Goal: Information Seeking & Learning: Learn about a topic

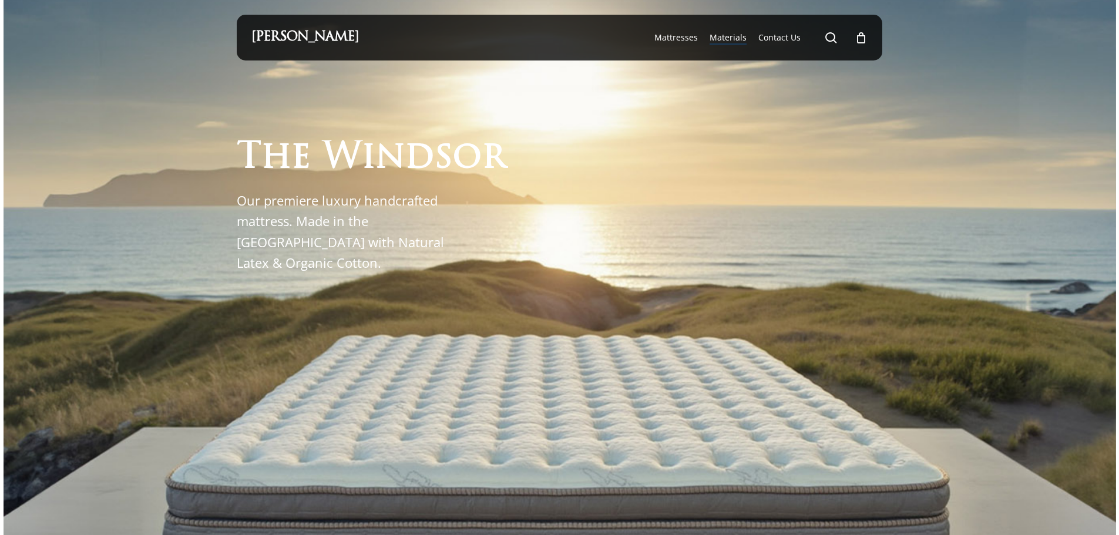
click at [719, 37] on span "Materials" at bounding box center [728, 37] width 37 height 11
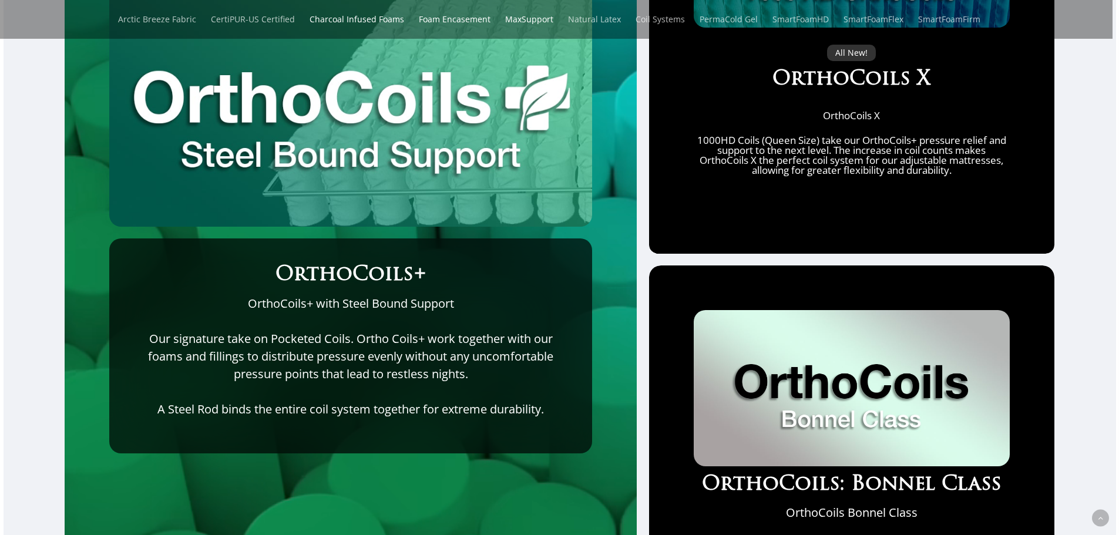
scroll to position [4524, 0]
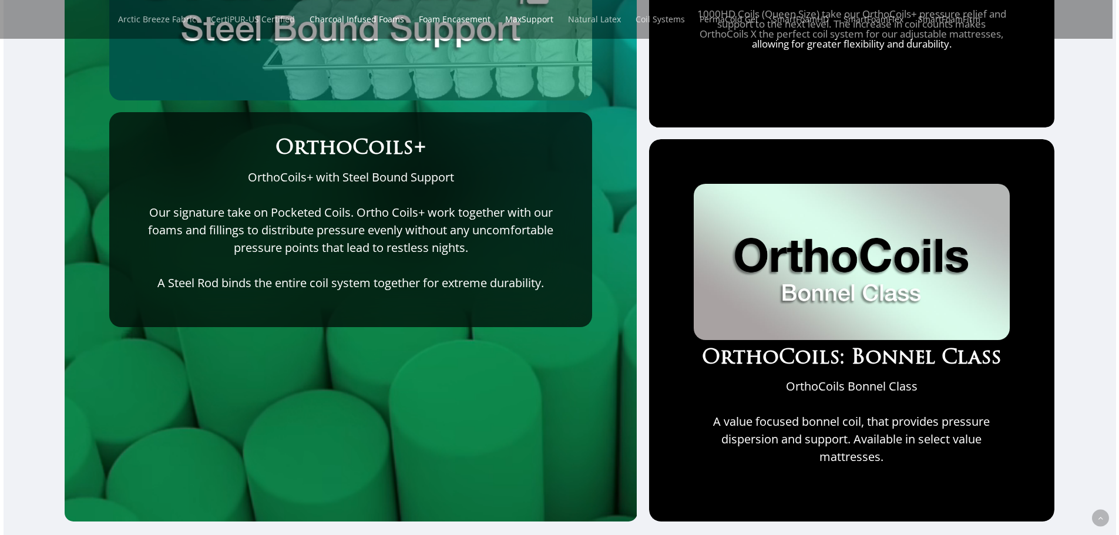
click at [804, 337] on img at bounding box center [852, 262] width 316 height 156
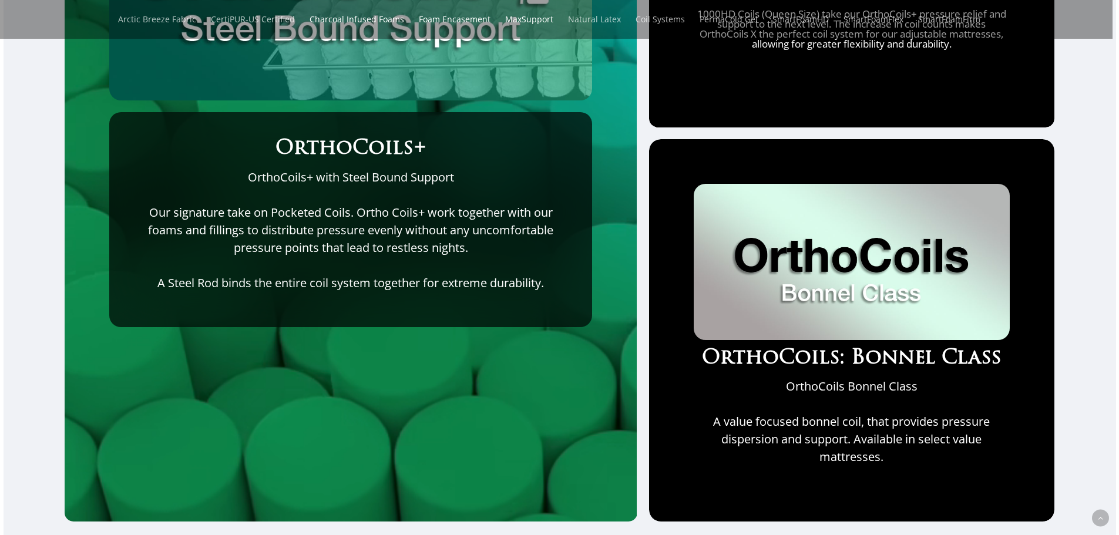
click at [487, 281] on p "A Steel Rod binds the entire coil system together for extreme durability." at bounding box center [350, 283] width 435 height 18
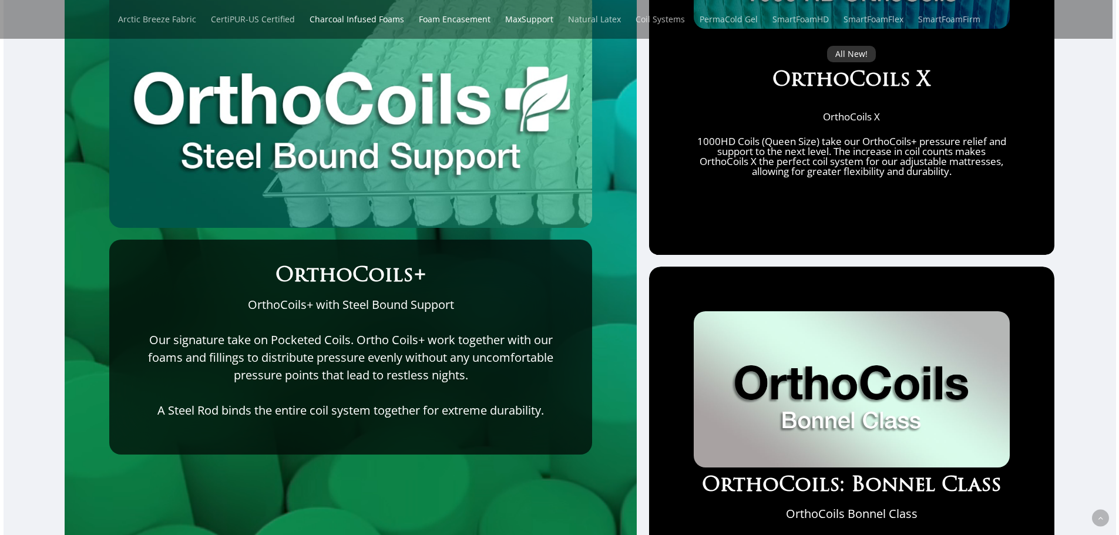
scroll to position [4289, 0]
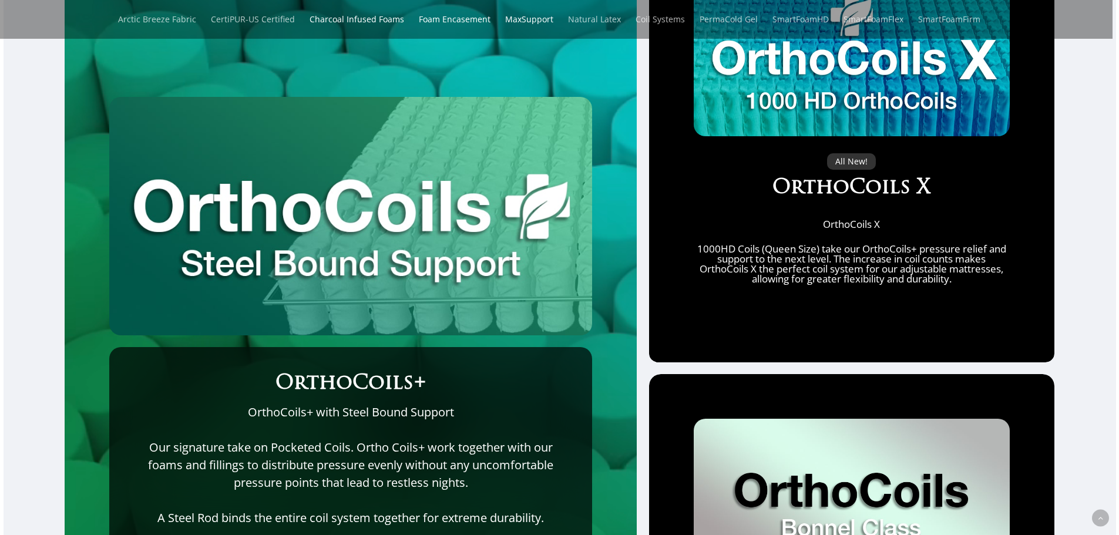
click at [414, 265] on img at bounding box center [350, 216] width 483 height 239
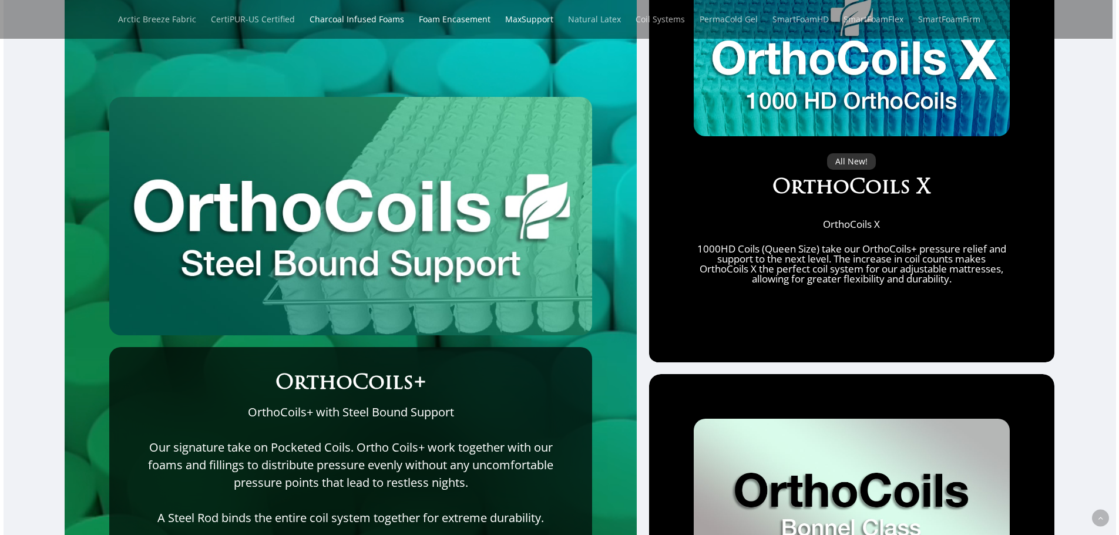
click at [405, 276] on img at bounding box center [350, 216] width 483 height 239
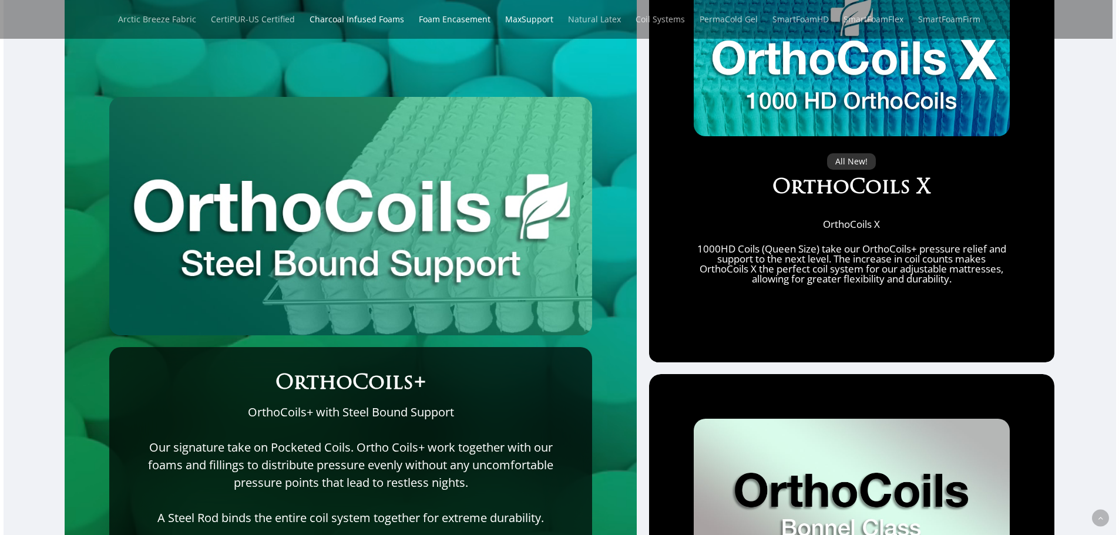
click at [536, 317] on img at bounding box center [350, 216] width 483 height 239
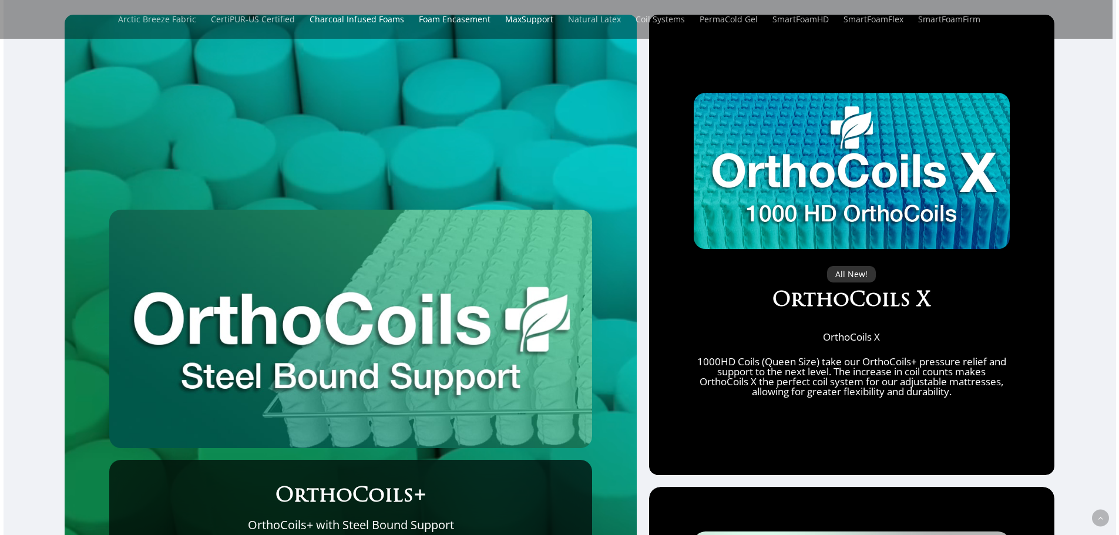
scroll to position [4172, 0]
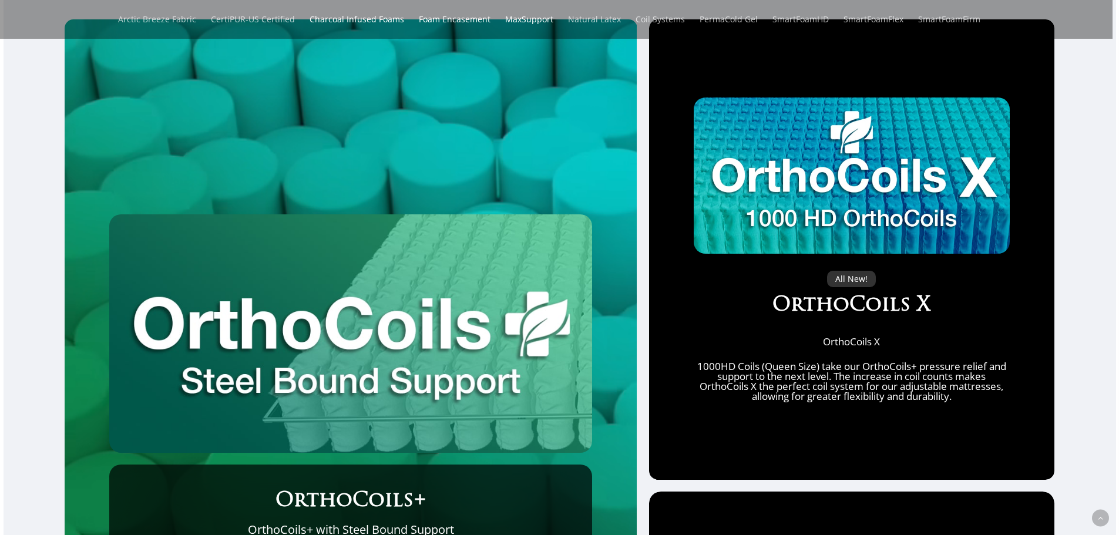
click at [821, 192] on img at bounding box center [852, 176] width 316 height 156
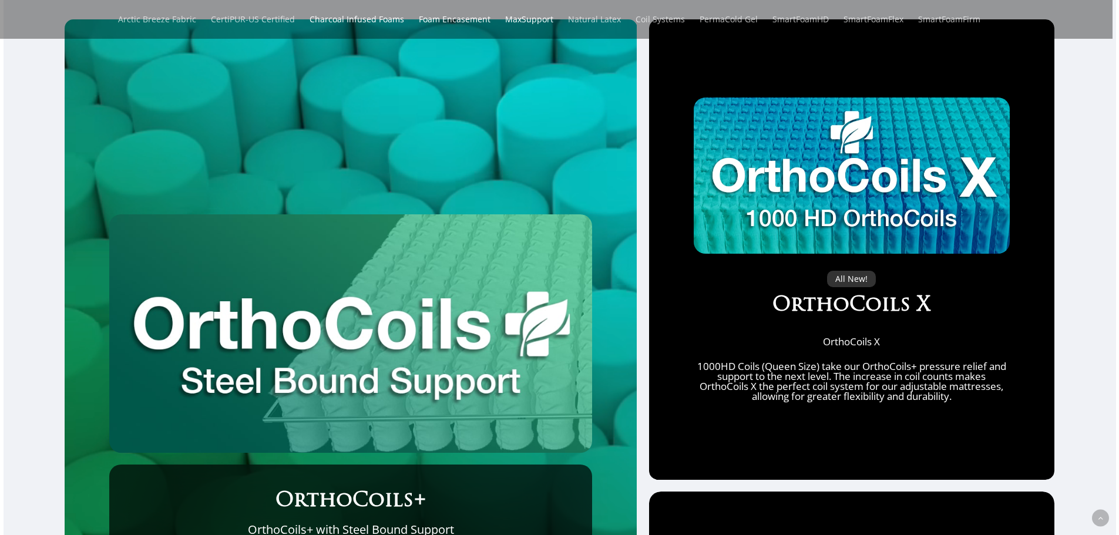
scroll to position [3937, 0]
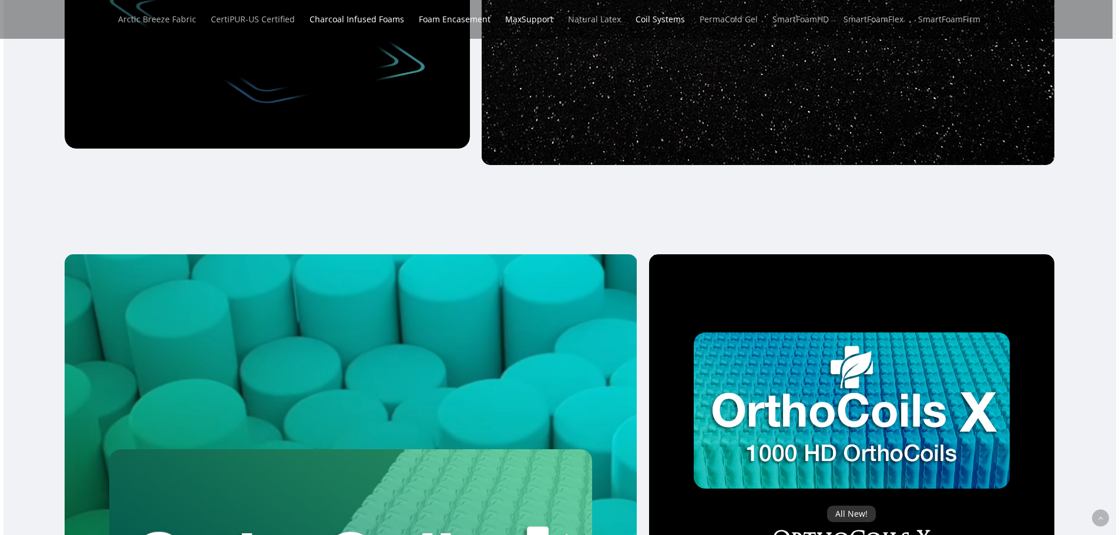
click at [665, 21] on link "Coil Systems" at bounding box center [660, 19] width 49 height 39
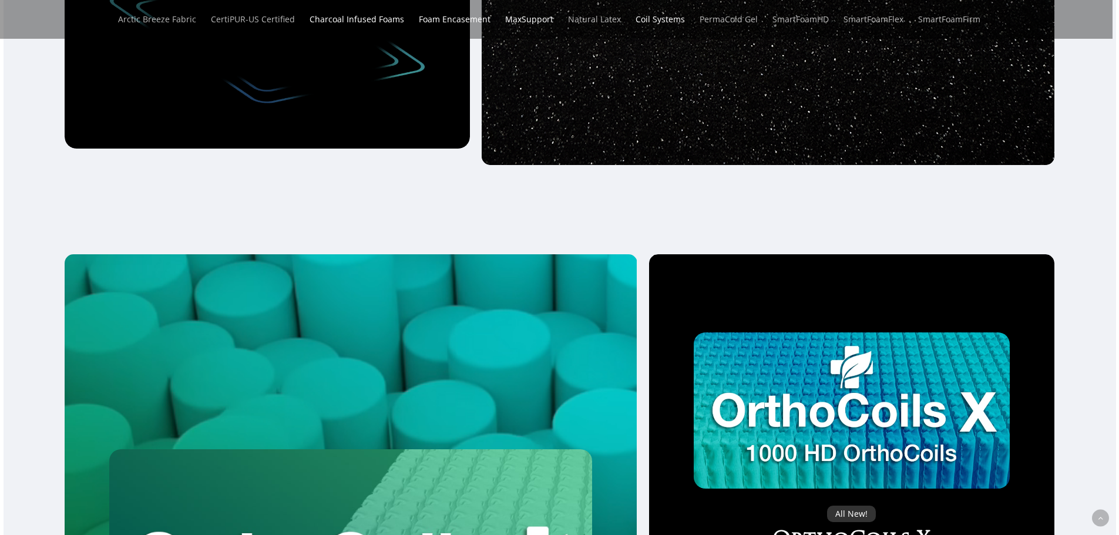
click at [665, 21] on link "Coil Systems" at bounding box center [660, 19] width 49 height 39
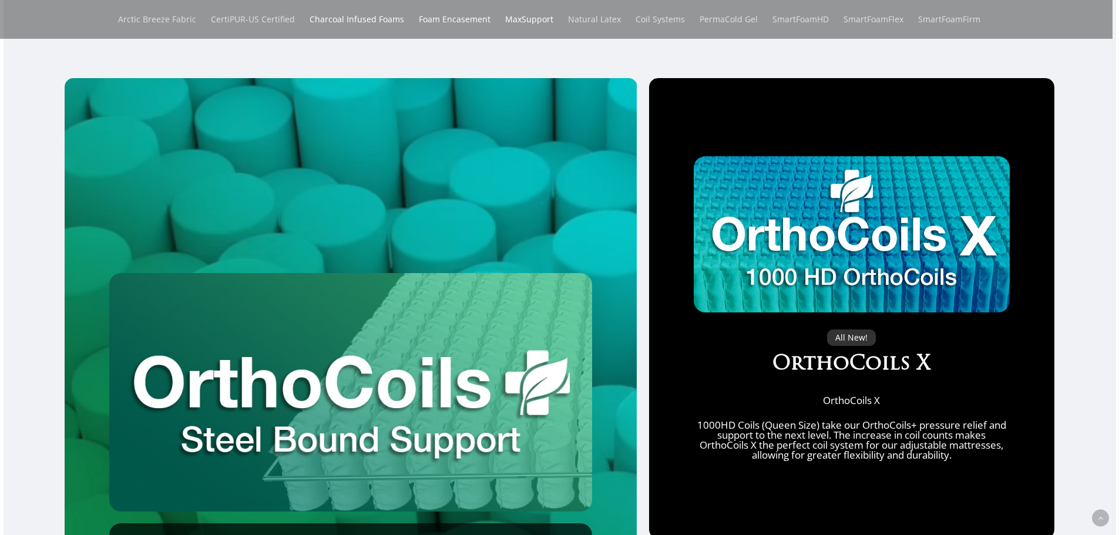
scroll to position [4289, 0]
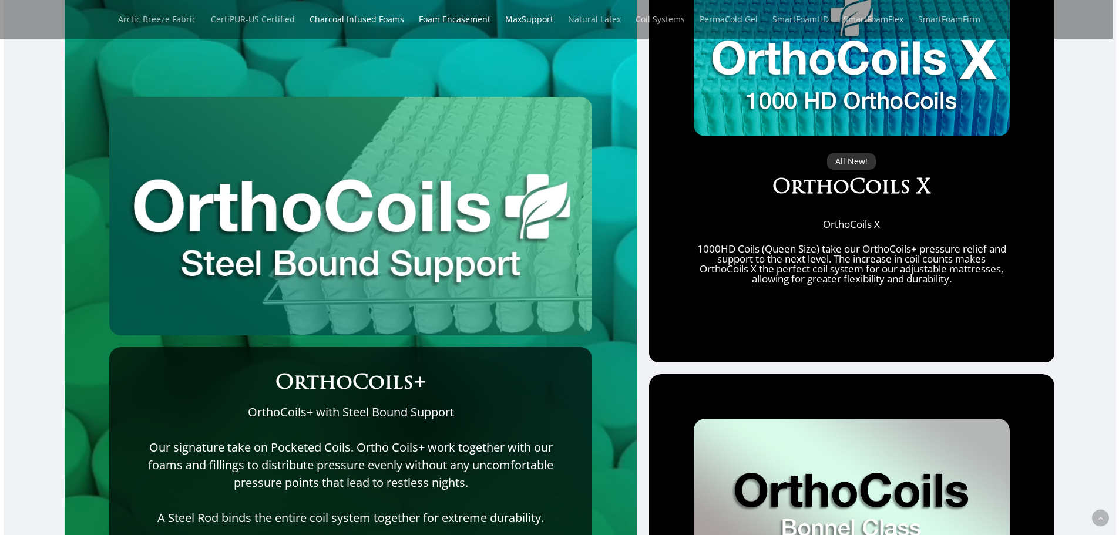
click at [511, 184] on img at bounding box center [350, 216] width 483 height 239
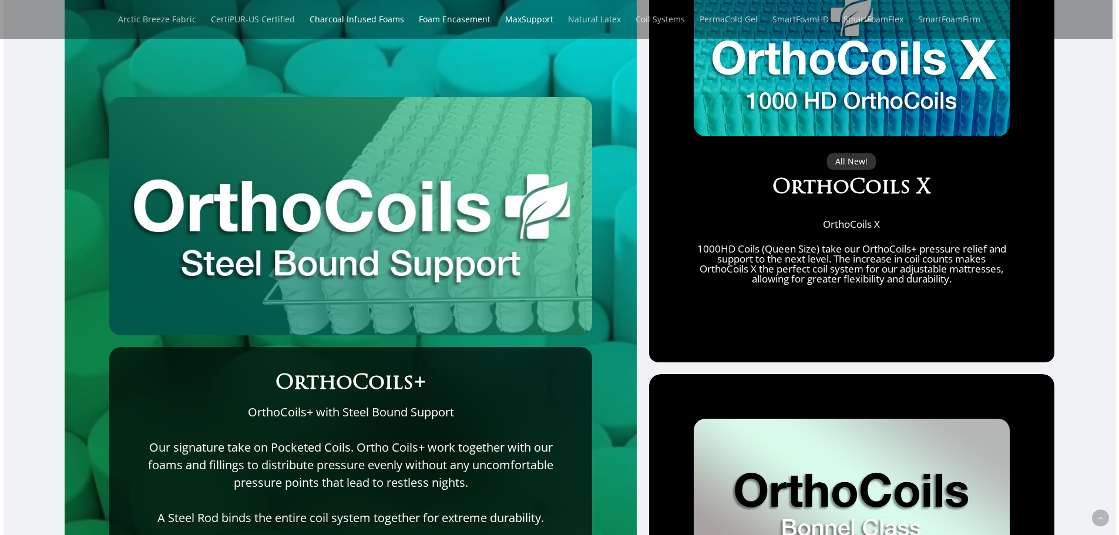
click at [484, 243] on img at bounding box center [350, 216] width 483 height 239
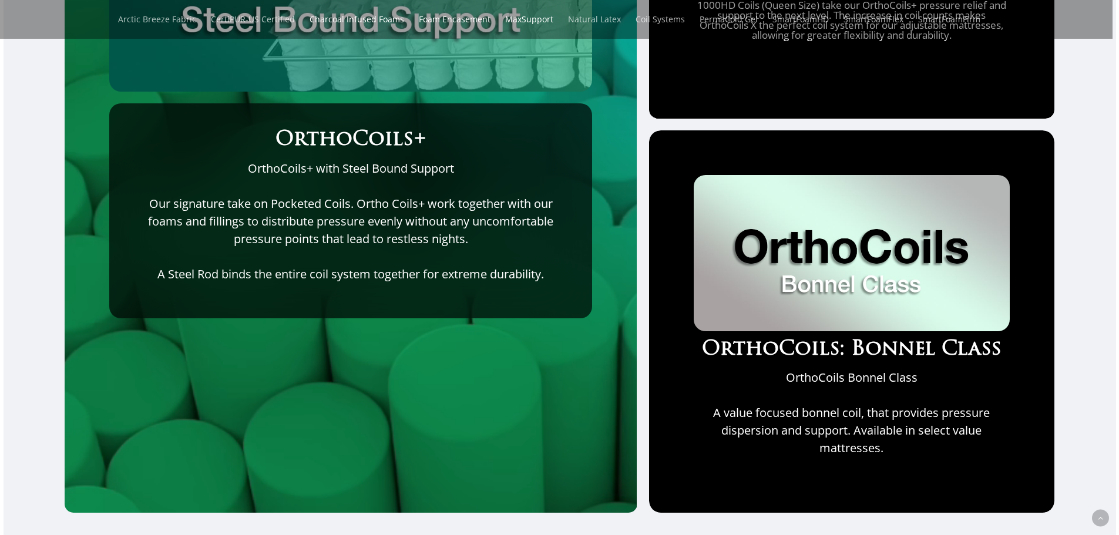
scroll to position [4601, 0]
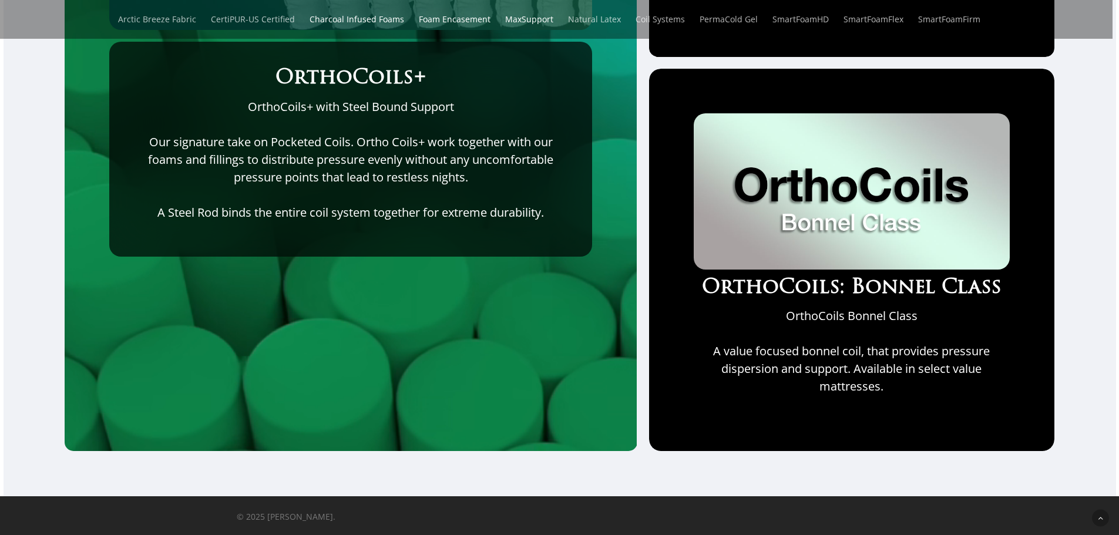
click at [489, 243] on div "OrthoCoils+ OrthoCoils+ with Steel Bound Support Our signature take on Pocketed…" at bounding box center [350, 149] width 483 height 215
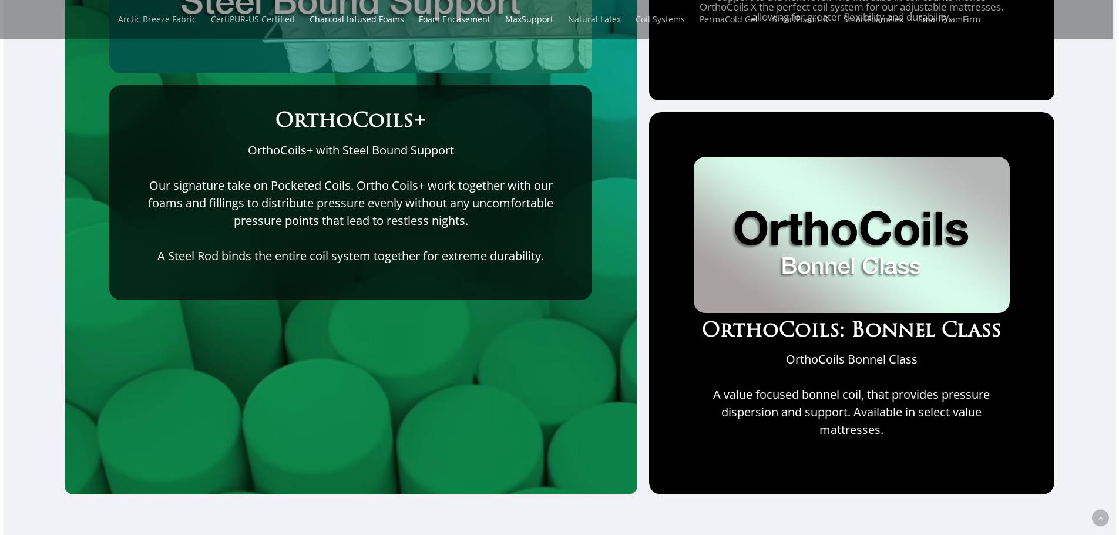
scroll to position [4483, 0]
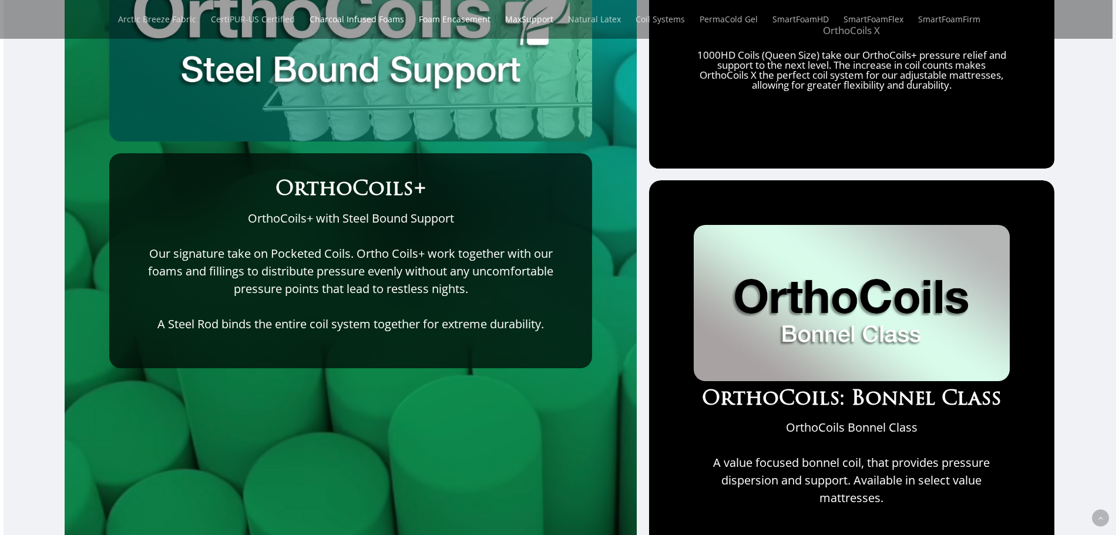
click at [754, 329] on img at bounding box center [852, 303] width 316 height 156
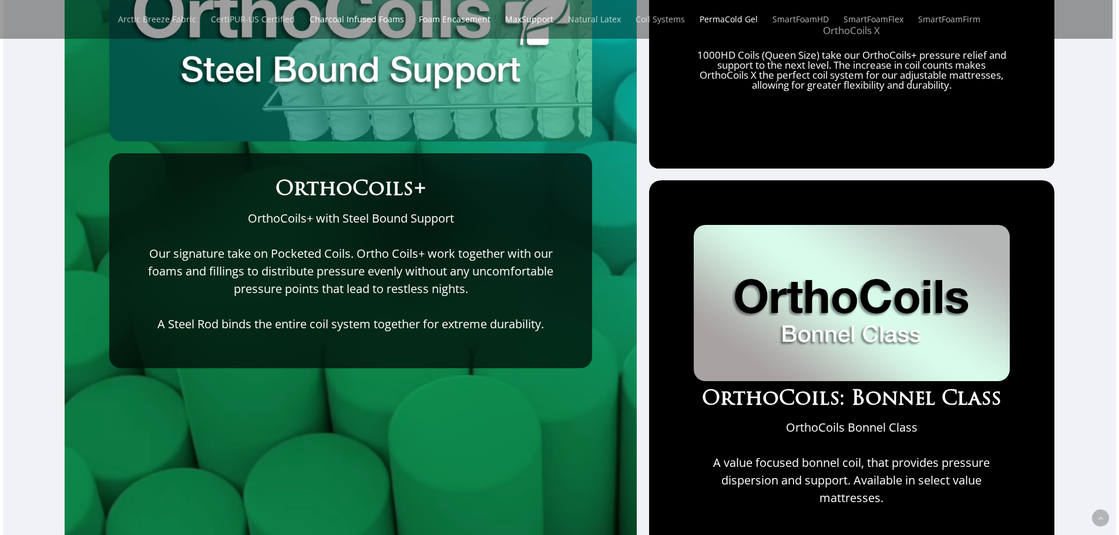
click at [751, 36] on link "PermaCold Gel" at bounding box center [729, 19] width 58 height 39
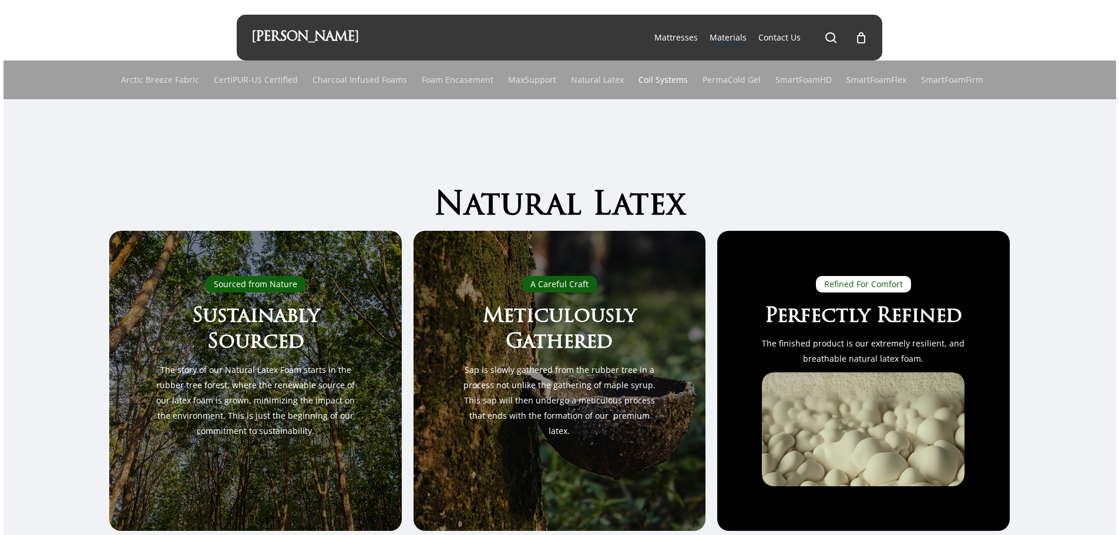
click at [665, 78] on link "Coil Systems" at bounding box center [663, 80] width 49 height 39
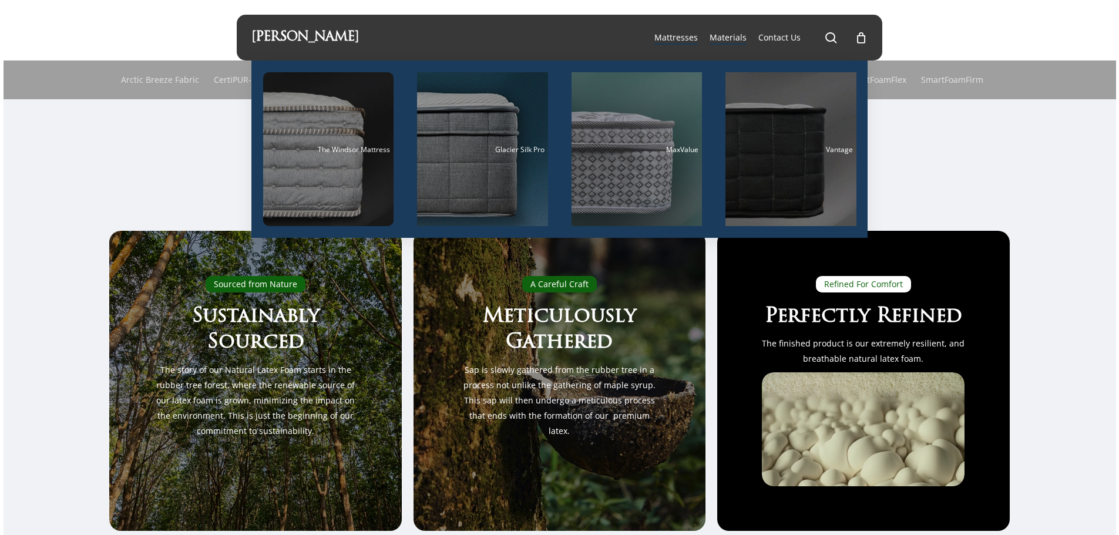
click at [717, 36] on span "Materials" at bounding box center [728, 37] width 37 height 11
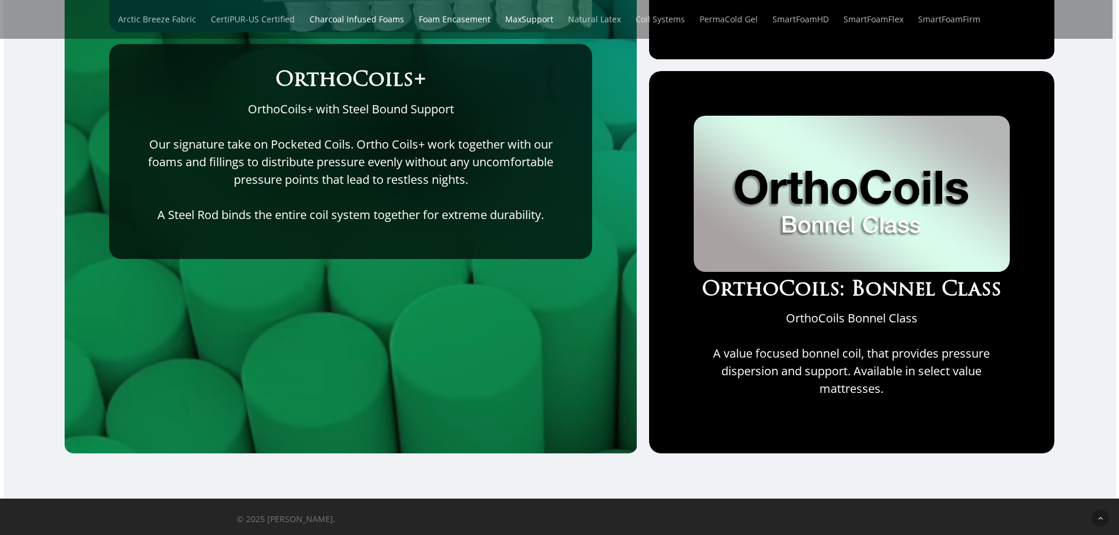
scroll to position [4601, 0]
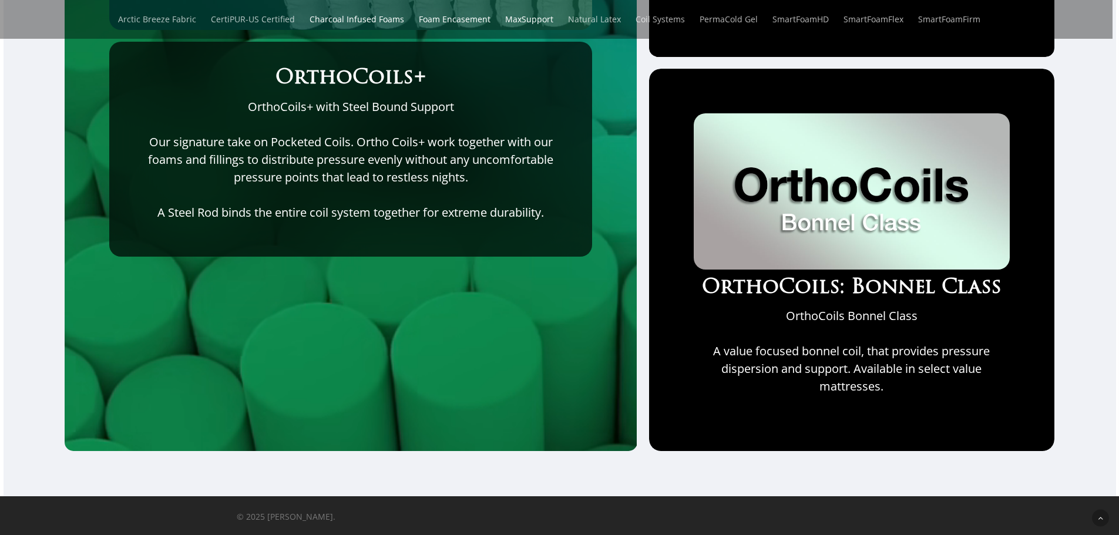
click at [257, 187] on p "Our signature take on Pocketed Coils. Ortho Coils+ work together with our foams…" at bounding box center [350, 168] width 435 height 71
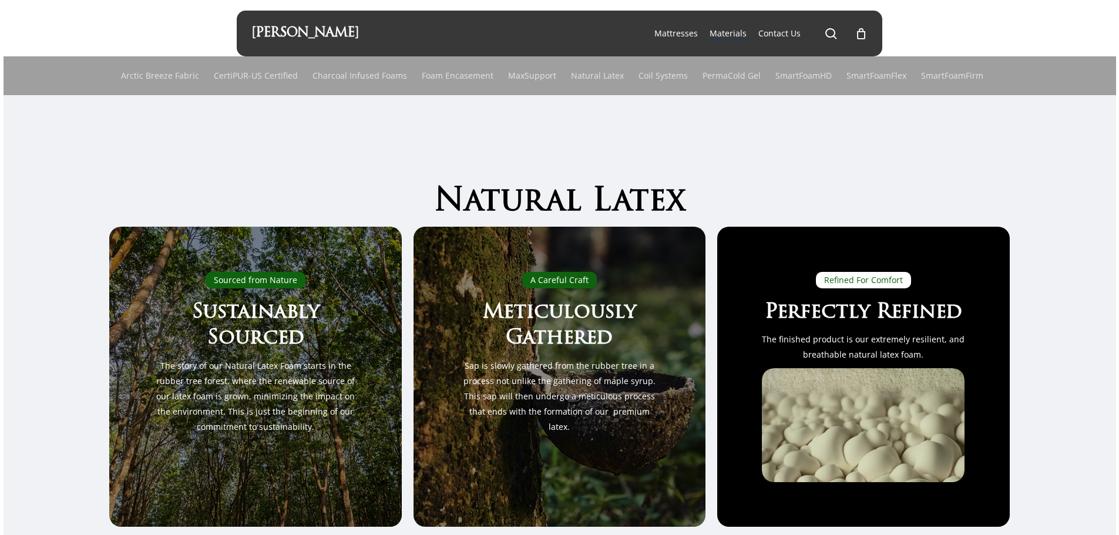
scroll to position [0, 0]
